Goal: Connect with others: Connect with others

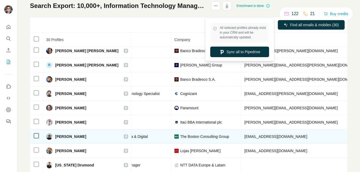
scroll to position [50, 0]
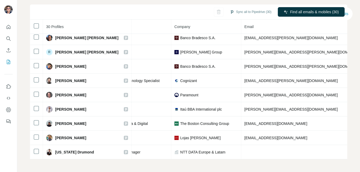
drag, startPoint x: 96, startPoint y: 160, endPoint x: 92, endPoint y: 159, distance: 3.4
click at [92, 159] on div "My lists / Search Export: 10,000+, Information Technology Manager, Information …" at bounding box center [188, 86] width 343 height 172
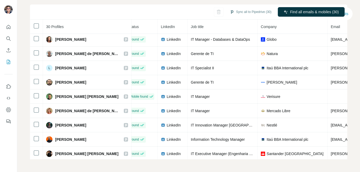
scroll to position [0, 6]
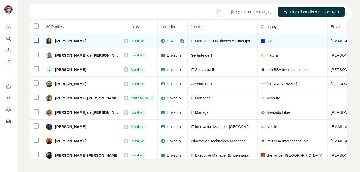
click at [161, 41] on img at bounding box center [163, 41] width 4 height 4
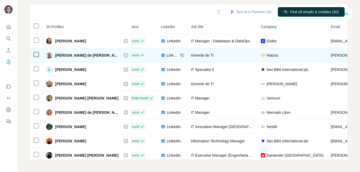
click at [160, 59] on td "LinkedIn" at bounding box center [173, 55] width 30 height 14
click at [161, 58] on td "LinkedIn" at bounding box center [173, 55] width 30 height 14
click at [167, 56] on span "LinkedIn" at bounding box center [173, 55] width 12 height 5
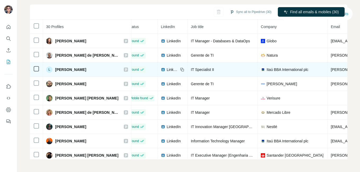
click at [167, 72] on span "LinkedIn" at bounding box center [173, 69] width 12 height 5
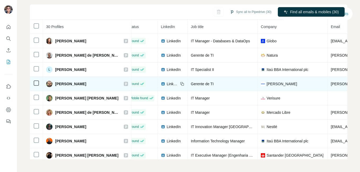
click at [168, 83] on span "LinkedIn" at bounding box center [173, 83] width 12 height 5
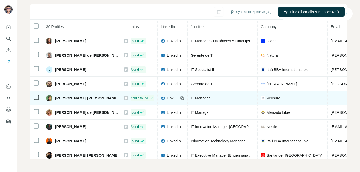
click at [167, 99] on span "LinkedIn" at bounding box center [173, 98] width 12 height 5
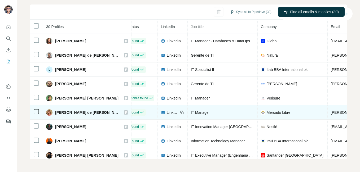
click at [167, 114] on span "LinkedIn" at bounding box center [173, 112] width 12 height 5
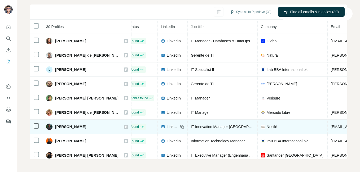
click at [167, 125] on span "LinkedIn" at bounding box center [173, 126] width 12 height 5
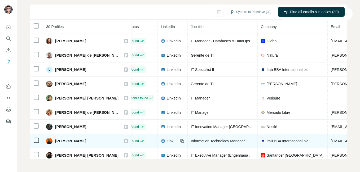
click at [167, 140] on span "LinkedIn" at bounding box center [173, 141] width 12 height 5
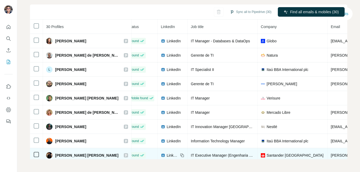
click at [167, 154] on span "LinkedIn" at bounding box center [173, 155] width 12 height 5
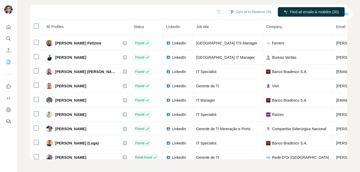
scroll to position [127, 0]
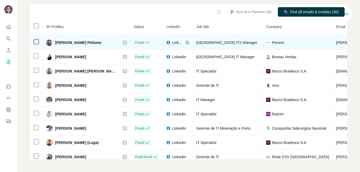
click at [166, 43] on div "LinkedIn" at bounding box center [174, 42] width 17 height 5
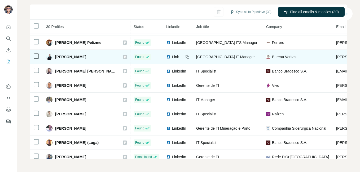
click at [166, 57] on img at bounding box center [168, 57] width 4 height 4
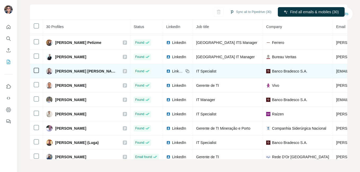
click at [172, 70] on span "LinkedIn" at bounding box center [178, 71] width 12 height 5
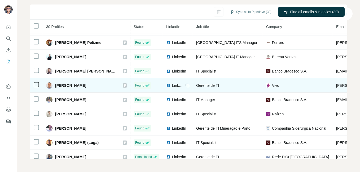
click at [172, 83] on span "LinkedIn" at bounding box center [178, 85] width 12 height 5
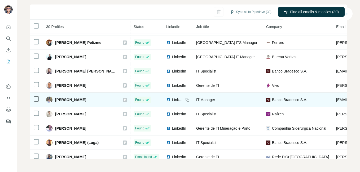
click at [173, 100] on span "LinkedIn" at bounding box center [178, 99] width 12 height 5
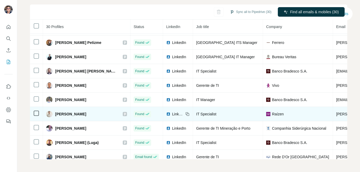
click at [172, 114] on span "LinkedIn" at bounding box center [178, 114] width 12 height 5
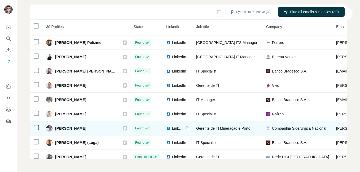
click at [172, 131] on span "LinkedIn" at bounding box center [178, 128] width 12 height 5
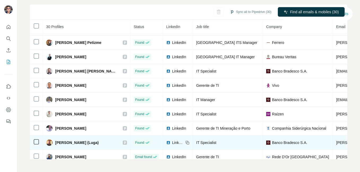
click at [172, 145] on span "LinkedIn" at bounding box center [178, 142] width 12 height 5
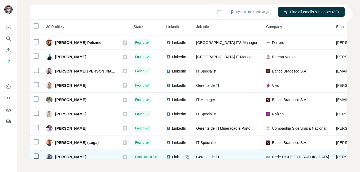
click at [172, 155] on span "LinkedIn" at bounding box center [178, 156] width 12 height 5
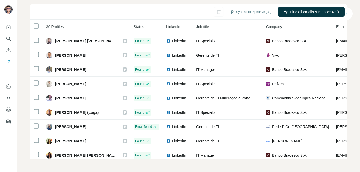
scroll to position [163, 0]
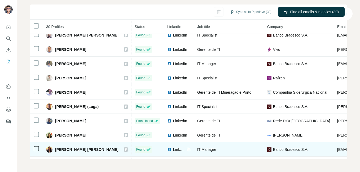
click at [173, 135] on span "LinkedIn" at bounding box center [180, 135] width 14 height 5
click at [173, 151] on span "LinkedIn" at bounding box center [179, 149] width 12 height 5
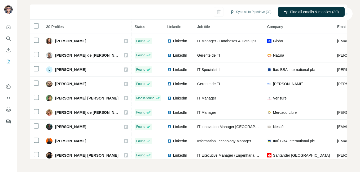
scroll to position [0, 0]
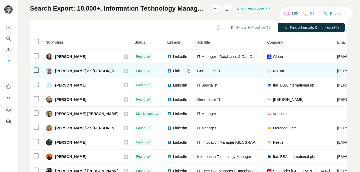
click at [79, 68] on div "[PERSON_NAME] de [PERSON_NAME]" at bounding box center [82, 71] width 72 height 6
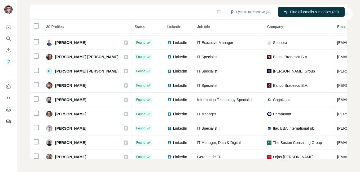
scroll to position [289, 0]
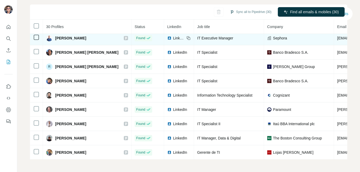
click at [173, 39] on span "LinkedIn" at bounding box center [179, 37] width 12 height 5
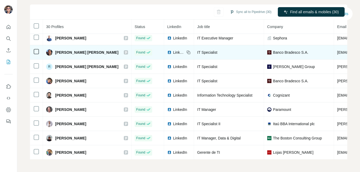
click at [173, 52] on span "LinkedIn" at bounding box center [179, 52] width 12 height 5
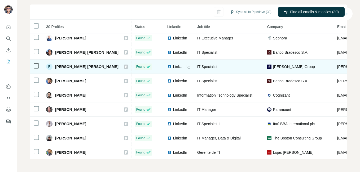
click at [175, 69] on span "LinkedIn" at bounding box center [179, 66] width 12 height 5
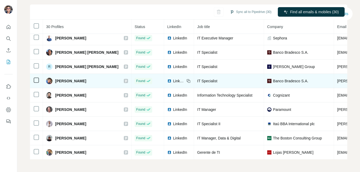
click at [174, 78] on td "LinkedIn" at bounding box center [179, 81] width 30 height 14
click at [173, 80] on span "LinkedIn" at bounding box center [179, 80] width 12 height 5
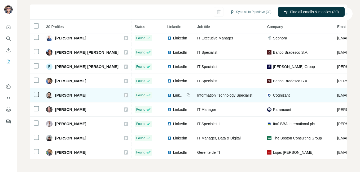
click at [173, 93] on span "LinkedIn" at bounding box center [179, 95] width 12 height 5
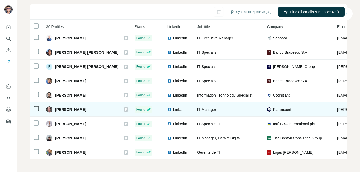
click at [173, 107] on span "LinkedIn" at bounding box center [179, 109] width 12 height 5
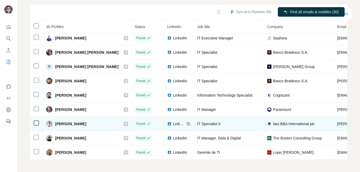
click at [173, 123] on span "LinkedIn" at bounding box center [179, 123] width 12 height 5
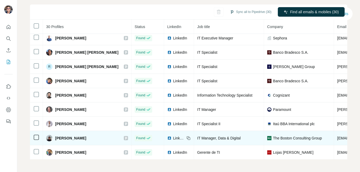
click at [173, 137] on span "LinkedIn" at bounding box center [179, 138] width 12 height 5
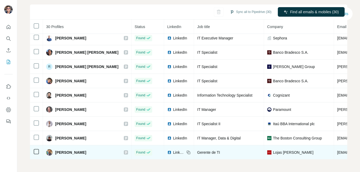
click at [173, 154] on span "LinkedIn" at bounding box center [179, 152] width 12 height 5
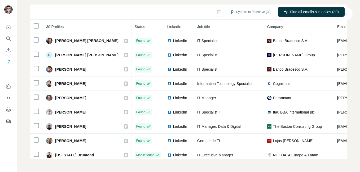
scroll to position [306, 0]
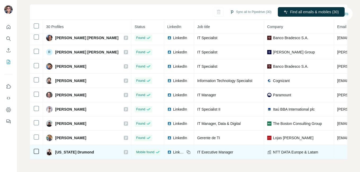
click at [173, 150] on span "LinkedIn" at bounding box center [179, 152] width 12 height 5
